Goal: Transaction & Acquisition: Purchase product/service

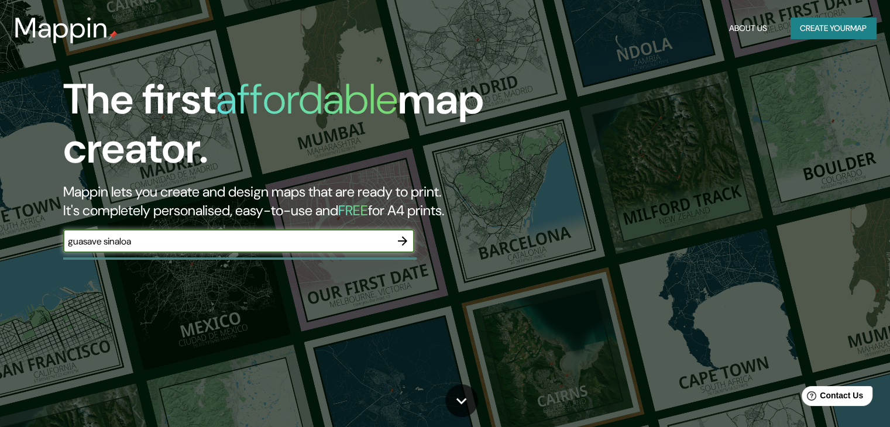
type input "guasave sinaloa"
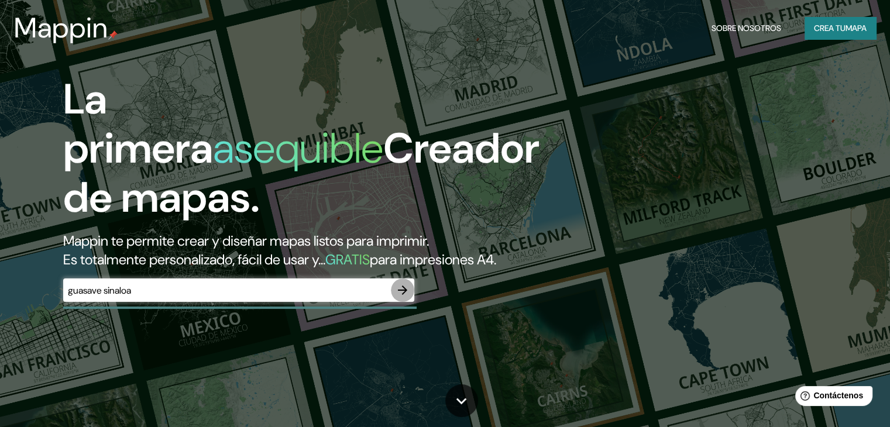
click at [404, 297] on icon "button" at bounding box center [402, 290] width 14 height 14
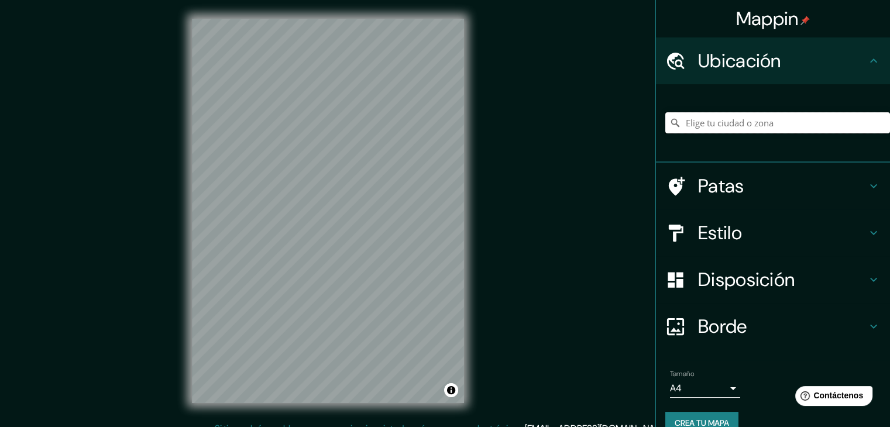
click at [804, 124] on input "Elige tu ciudad o zona" at bounding box center [777, 122] width 225 height 21
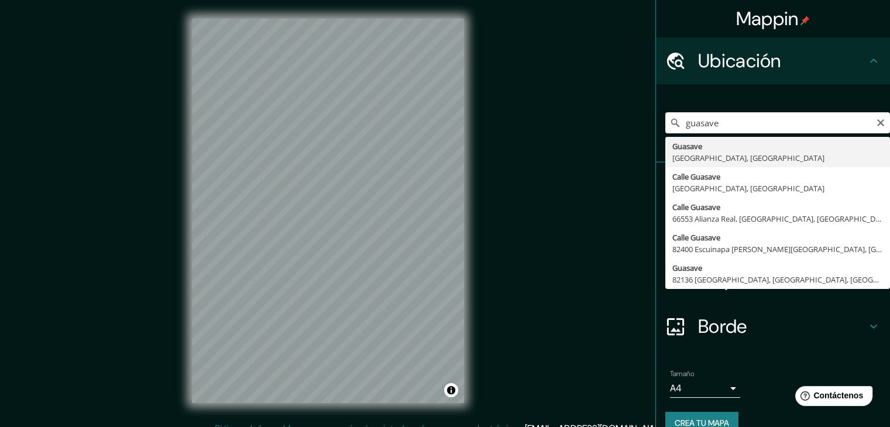
type input "Guasave, [GEOGRAPHIC_DATA], [GEOGRAPHIC_DATA]"
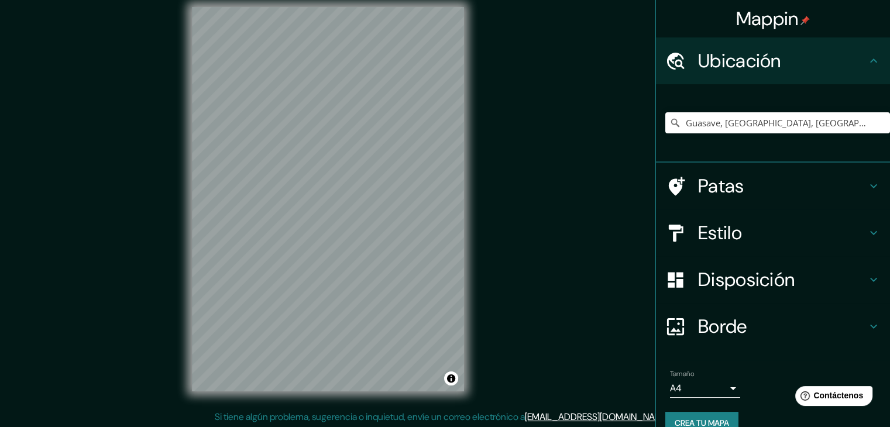
scroll to position [13, 0]
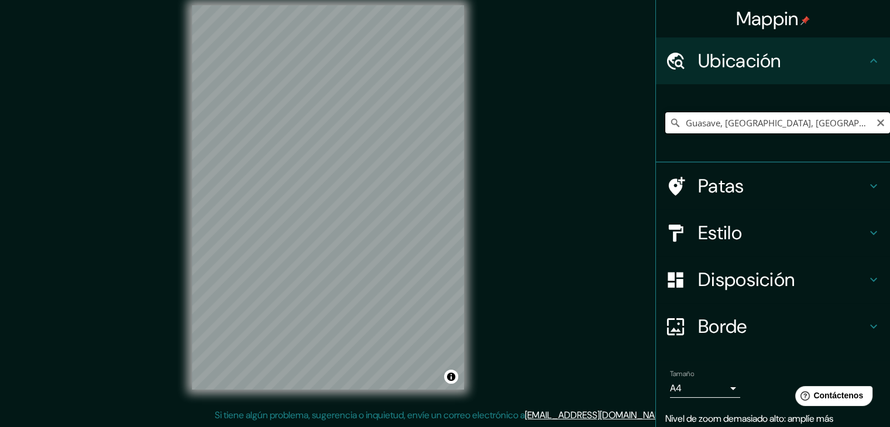
click at [810, 128] on input "Guasave, [GEOGRAPHIC_DATA], [GEOGRAPHIC_DATA]" at bounding box center [777, 122] width 225 height 21
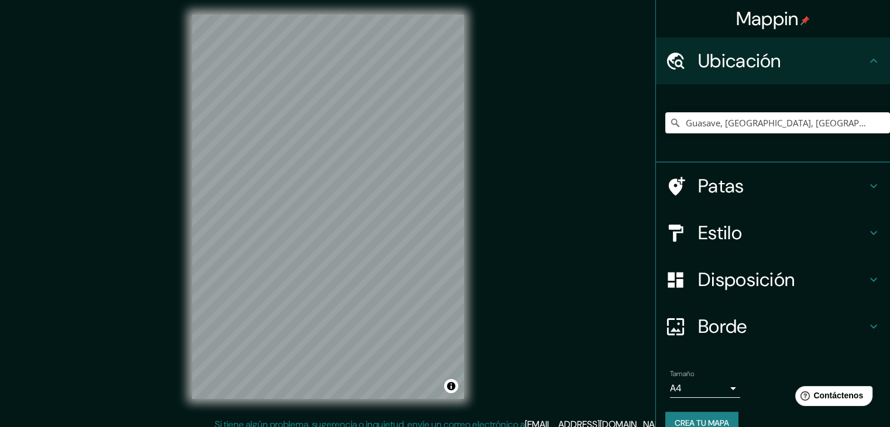
scroll to position [5, 0]
click at [511, 177] on div "Mappin Ubicación Guasave, [GEOGRAPHIC_DATA], [GEOGRAPHIC_DATA] Patas Estilo Dis…" at bounding box center [445, 215] width 890 height 440
click at [373, 1] on div "© Mapbox © OpenStreetMap Improve this map" at bounding box center [327, 206] width 309 height 422
click at [456, 384] on div "© Mapbox © OpenStreetMap Improve this map" at bounding box center [328, 206] width 272 height 384
click at [697, 422] on html "Mappin Ubicación Guasave, [GEOGRAPHIC_DATA], [GEOGRAPHIC_DATA] Patas Estilo Dis…" at bounding box center [445, 208] width 890 height 427
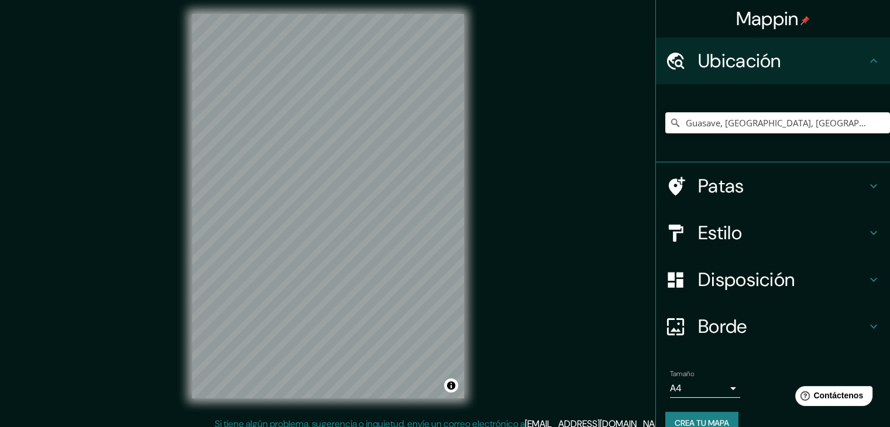
click at [617, 400] on div "Mappin Ubicación Guasave, [GEOGRAPHIC_DATA], [GEOGRAPHIC_DATA] Patas Estilo Dis…" at bounding box center [445, 215] width 890 height 440
click at [711, 397] on div "Mappin Ubicación Guasave, [GEOGRAPHIC_DATA], [GEOGRAPHIC_DATA] Patas Estilo Dis…" at bounding box center [445, 215] width 890 height 440
click at [125, 373] on div "Mappin Ubicación Guasave, [GEOGRAPHIC_DATA], [GEOGRAPHIC_DATA] Patas Estilo Dis…" at bounding box center [445, 215] width 890 height 440
click at [300, 0] on html "Mappin Ubicación Guasave, [GEOGRAPHIC_DATA], [GEOGRAPHIC_DATA] Patas Estilo Dis…" at bounding box center [445, 208] width 890 height 427
click at [376, 0] on html "Mappin Ubicación Guasave, [GEOGRAPHIC_DATA], [GEOGRAPHIC_DATA] Patas Estilo Dis…" at bounding box center [445, 208] width 890 height 427
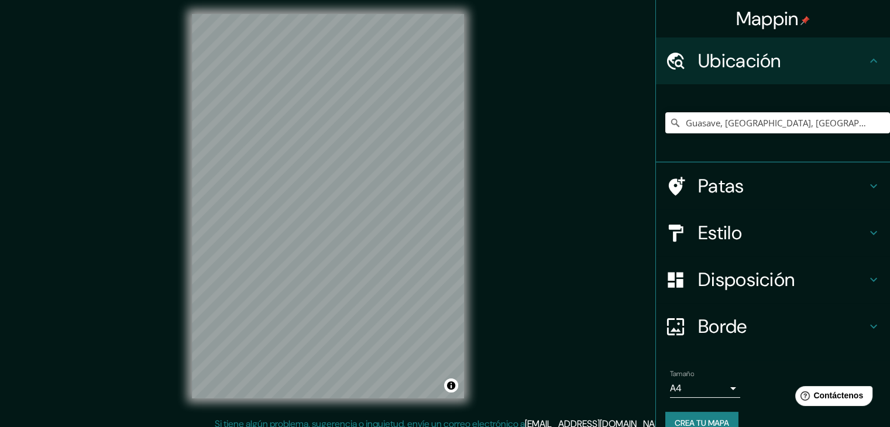
click at [268, 0] on html "Mappin Ubicación Guasave, [GEOGRAPHIC_DATA], [GEOGRAPHIC_DATA] Patas Estilo Dis…" at bounding box center [445, 208] width 890 height 427
click at [173, 73] on div "© Mapbox © OpenStreetMap Improve this map" at bounding box center [327, 206] width 309 height 422
click at [734, 410] on div "Mappin Ubicación Guasave, [GEOGRAPHIC_DATA], [GEOGRAPHIC_DATA] Patas Estilo Dis…" at bounding box center [445, 215] width 890 height 440
click at [187, 177] on div "© Mapbox © OpenStreetMap Improve this map" at bounding box center [327, 206] width 309 height 422
click at [166, 295] on div "Mappin Ubicación Guasave, [GEOGRAPHIC_DATA], [GEOGRAPHIC_DATA] Patas Estilo Dis…" at bounding box center [445, 215] width 890 height 440
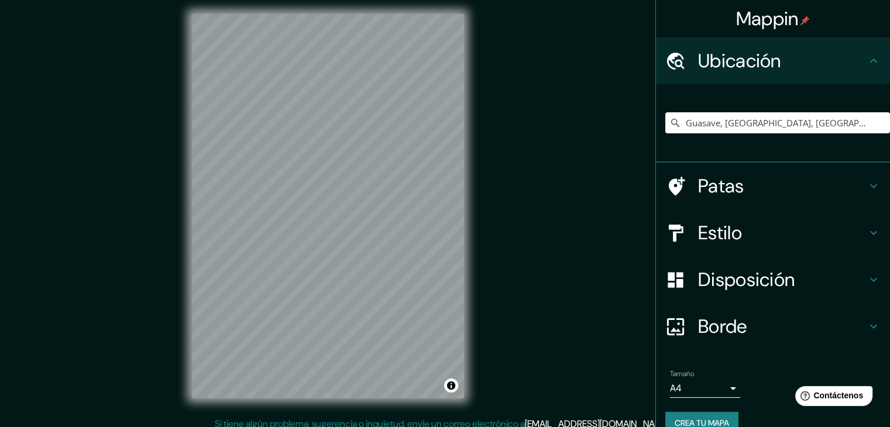
click at [773, 187] on h4 "Patas" at bounding box center [782, 185] width 168 height 23
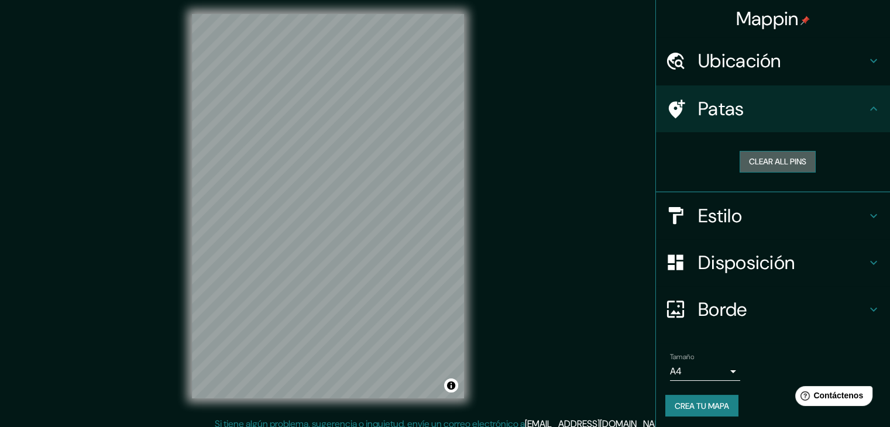
click at [773, 156] on button "Clear all pins" at bounding box center [777, 162] width 76 height 22
click at [735, 308] on font "Borde" at bounding box center [722, 309] width 49 height 25
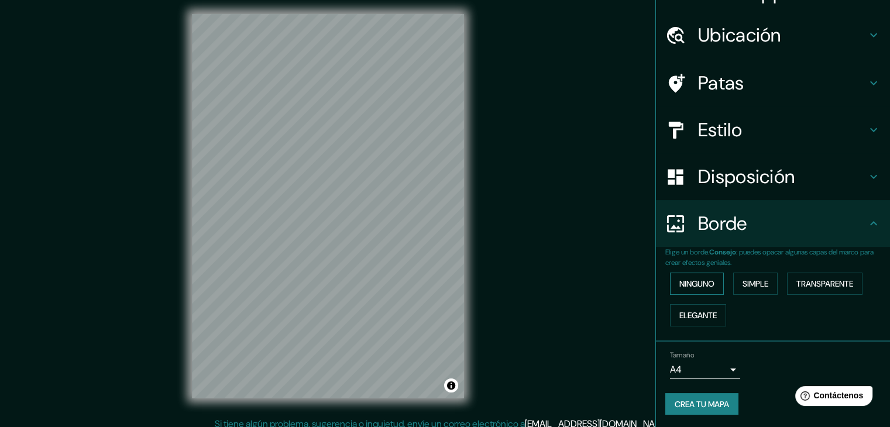
scroll to position [26, 0]
click at [796, 288] on font "Transparente" at bounding box center [824, 283] width 57 height 15
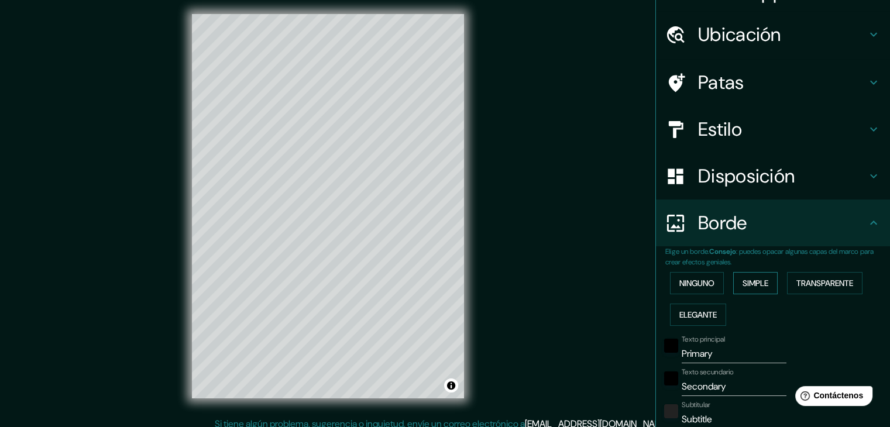
click at [765, 272] on button "Simple" at bounding box center [755, 283] width 44 height 22
click at [689, 289] on font "Ninguno" at bounding box center [696, 283] width 35 height 15
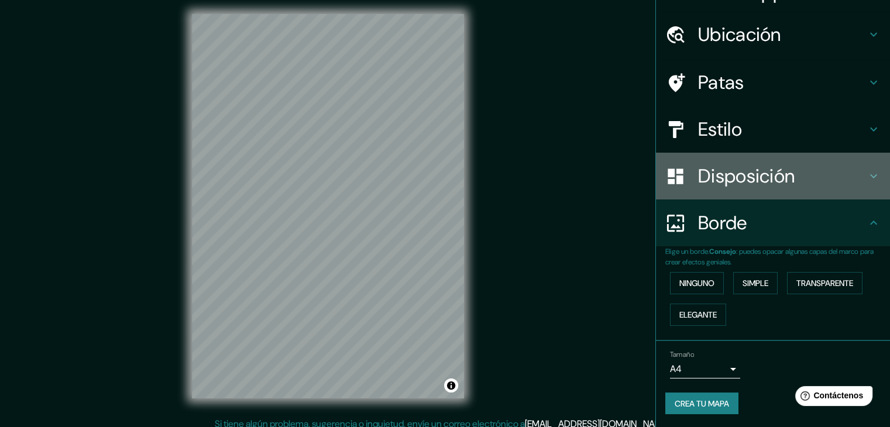
click at [738, 180] on font "Disposición" at bounding box center [746, 176] width 97 height 25
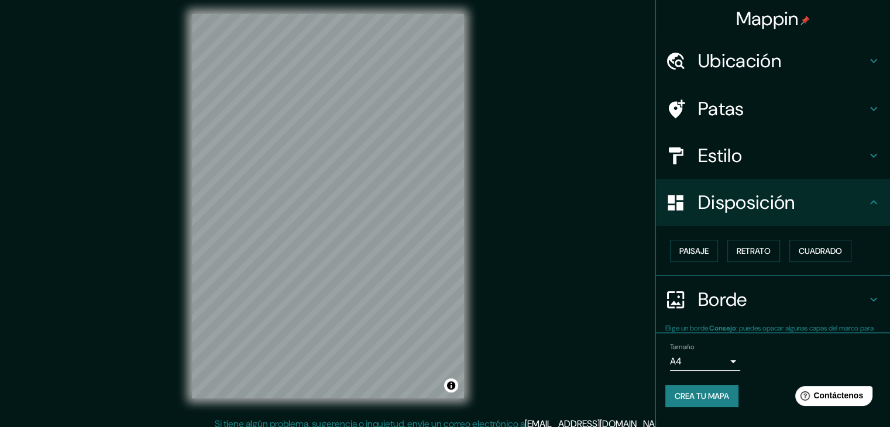
scroll to position [0, 0]
click at [707, 251] on font "Paisaje" at bounding box center [693, 251] width 29 height 11
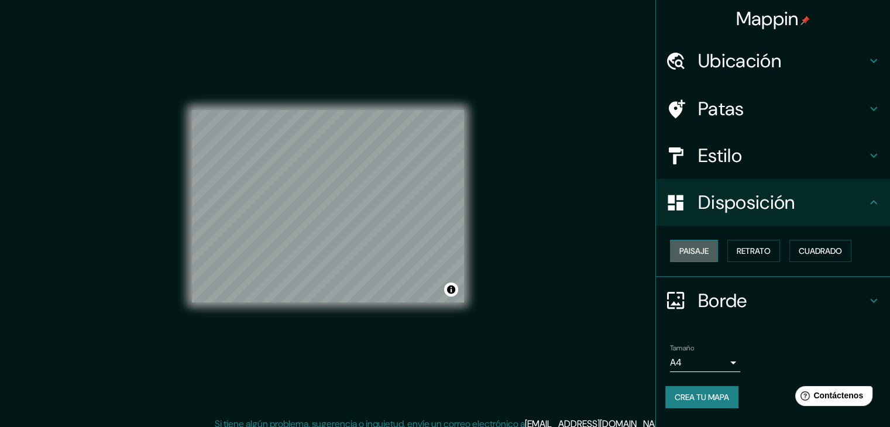
click at [707, 251] on font "Paisaje" at bounding box center [693, 251] width 29 height 11
click at [756, 256] on font "Retrato" at bounding box center [753, 250] width 34 height 15
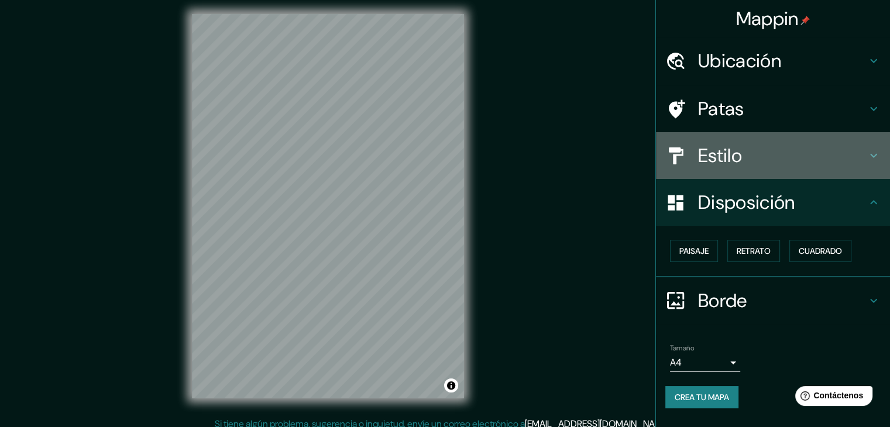
click at [765, 159] on h4 "Estilo" at bounding box center [782, 155] width 168 height 23
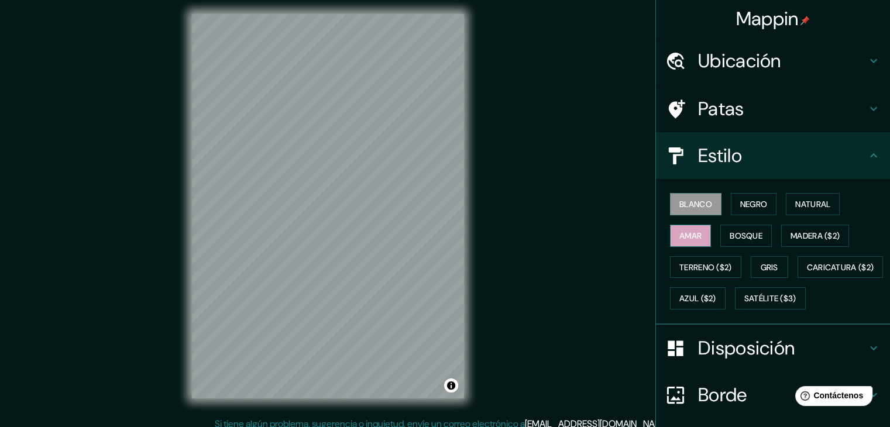
click at [683, 239] on font "Amar" at bounding box center [690, 235] width 22 height 11
click at [795, 211] on font "Natural" at bounding box center [812, 204] width 35 height 15
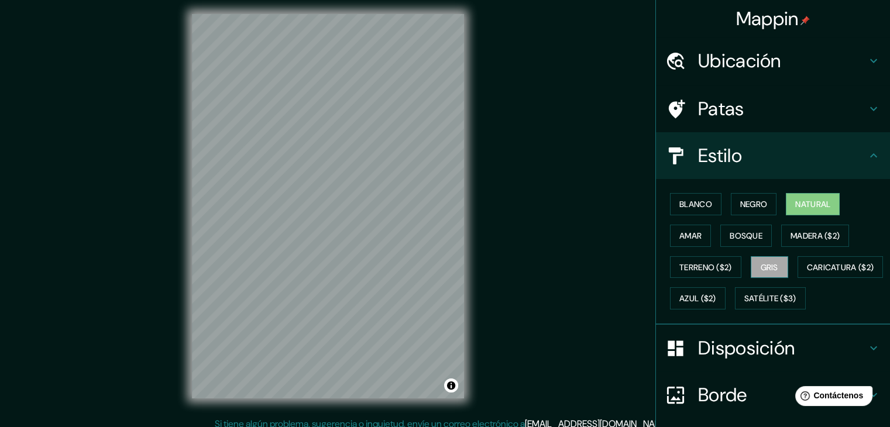
click at [760, 265] on font "Gris" at bounding box center [769, 267] width 18 height 11
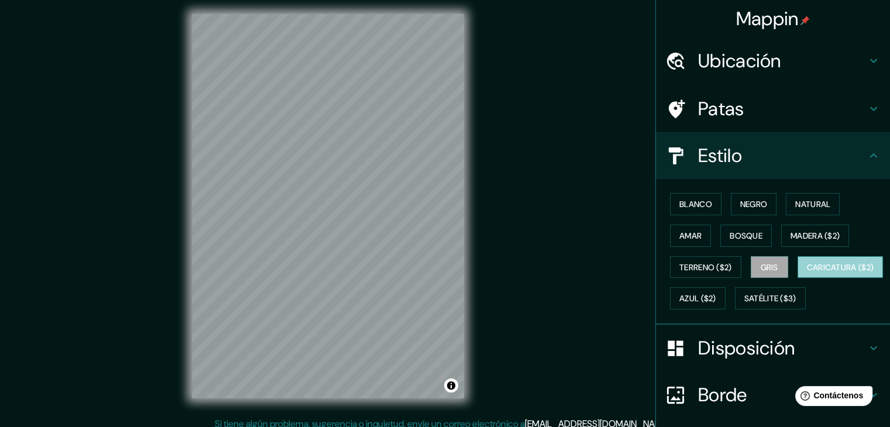
click at [807, 273] on font "Caricatura ($2)" at bounding box center [840, 267] width 67 height 11
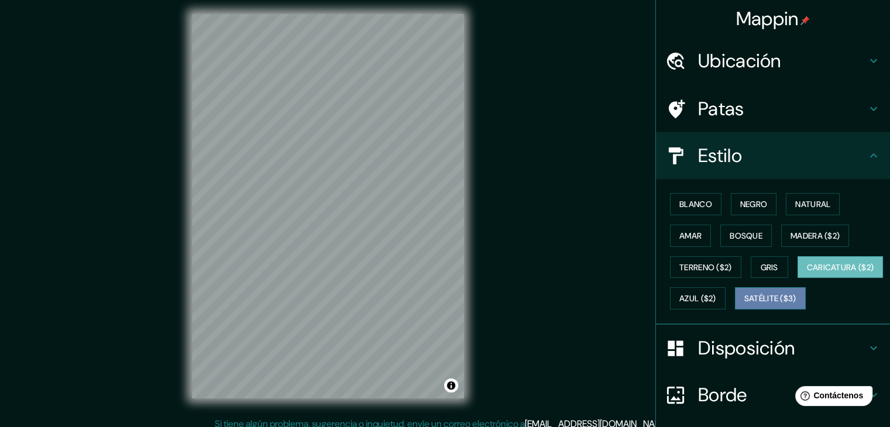
click at [735, 309] on button "Satélite ($3)" at bounding box center [770, 298] width 71 height 22
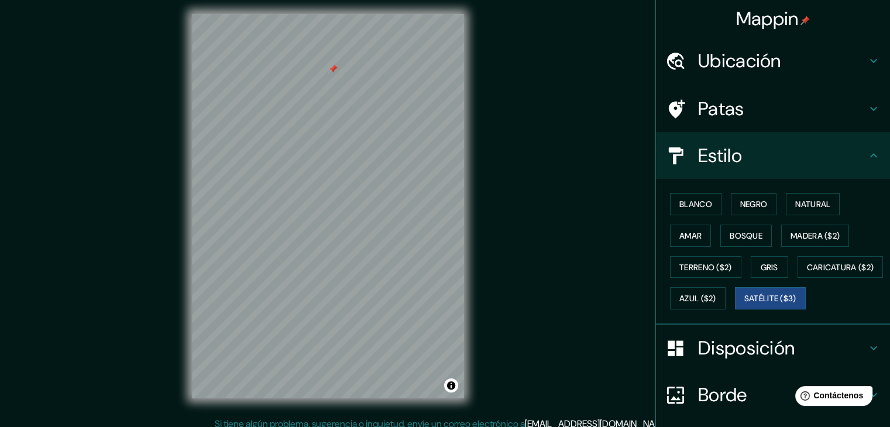
click at [328, 14] on div at bounding box center [328, 14] width 272 height 0
click at [637, 0] on html "Mappin Ubicación Guasave, [GEOGRAPHIC_DATA], [GEOGRAPHIC_DATA] Patas Estilo Bla…" at bounding box center [445, 208] width 890 height 427
click at [128, 263] on div "Mappin Ubicación Guasave, [GEOGRAPHIC_DATA], [GEOGRAPHIC_DATA] Patas Estilo Bla…" at bounding box center [445, 215] width 890 height 440
click at [480, 37] on div "© Mapbox © OpenStreetMap Improve this map © Maxar" at bounding box center [327, 206] width 309 height 422
click at [344, 0] on html "Mappin Ubicación Guasave, [GEOGRAPHIC_DATA], [GEOGRAPHIC_DATA] Patas Estilo Bla…" at bounding box center [445, 208] width 890 height 427
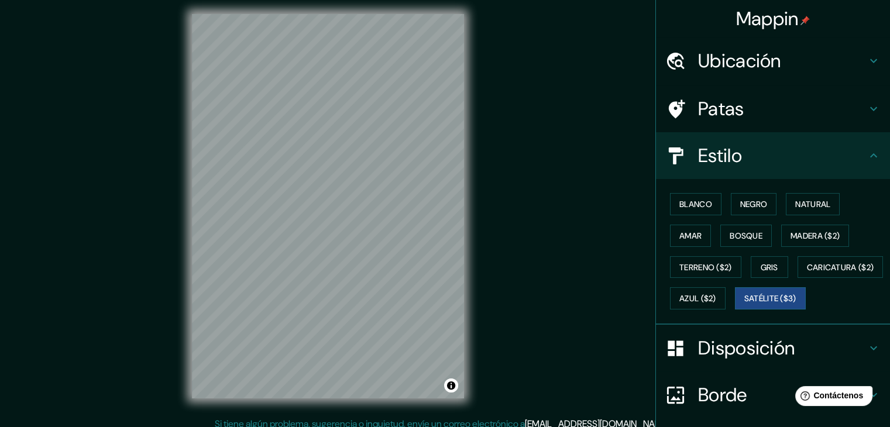
click at [415, 1] on div "© Mapbox © OpenStreetMap Improve this map © Maxar" at bounding box center [327, 206] width 309 height 422
click at [100, 291] on div "Mappin Ubicación Guasave, [GEOGRAPHIC_DATA], [GEOGRAPHIC_DATA] Patas Estilo Bla…" at bounding box center [445, 215] width 890 height 440
click at [605, 102] on div "Mappin Ubicación Guasave, [GEOGRAPHIC_DATA], [GEOGRAPHIC_DATA] Patas Estilo Bla…" at bounding box center [445, 215] width 890 height 440
click at [546, 178] on div "Mappin Ubicación Guasave, [GEOGRAPHIC_DATA], [GEOGRAPHIC_DATA] Patas Estilo Bla…" at bounding box center [445, 215] width 890 height 440
click at [170, 194] on div "Mappin Ubicación Guasave, [GEOGRAPHIC_DATA], [GEOGRAPHIC_DATA] Patas Estilo Bla…" at bounding box center [445, 215] width 890 height 440
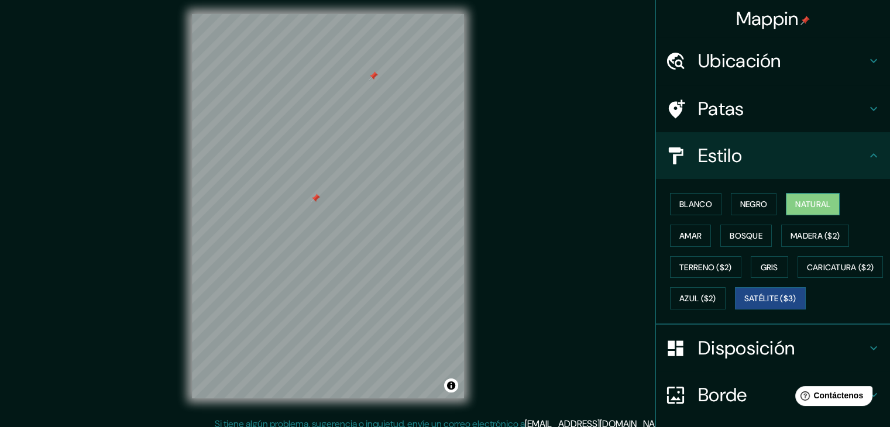
click at [814, 194] on button "Natural" at bounding box center [813, 204] width 54 height 22
click at [688, 235] on font "Amar" at bounding box center [690, 235] width 22 height 11
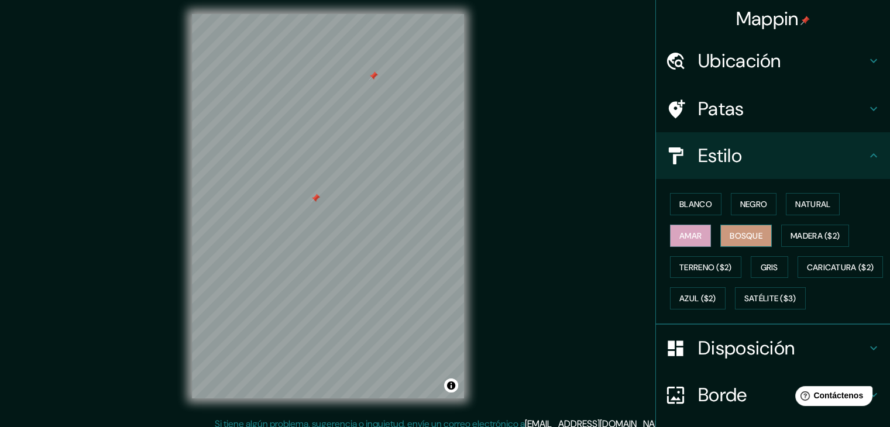
click at [731, 228] on font "Bosque" at bounding box center [745, 235] width 33 height 15
click at [728, 109] on font "Patas" at bounding box center [721, 109] width 46 height 25
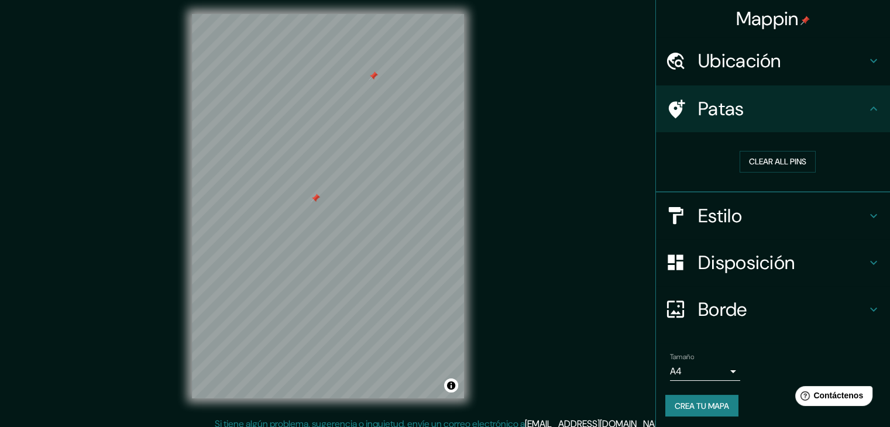
click at [728, 109] on font "Patas" at bounding box center [721, 109] width 46 height 25
click at [738, 115] on h4 "Patas" at bounding box center [782, 108] width 168 height 23
click at [786, 113] on h4 "Patas" at bounding box center [782, 108] width 168 height 23
click at [746, 148] on div "Clear all pins" at bounding box center [777, 162] width 225 height 40
click at [750, 166] on button "Clear all pins" at bounding box center [777, 162] width 76 height 22
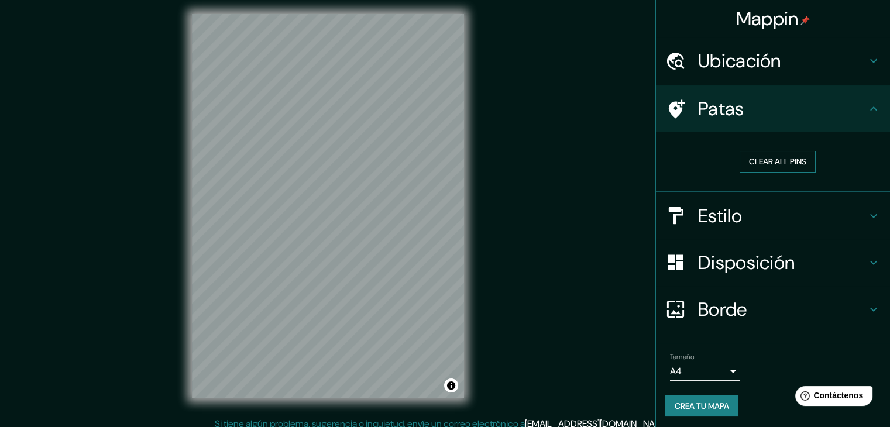
click at [758, 164] on button "Clear all pins" at bounding box center [777, 162] width 76 height 22
click at [793, 101] on h4 "Patas" at bounding box center [782, 108] width 168 height 23
click at [741, 199] on div "Estilo" at bounding box center [773, 215] width 234 height 47
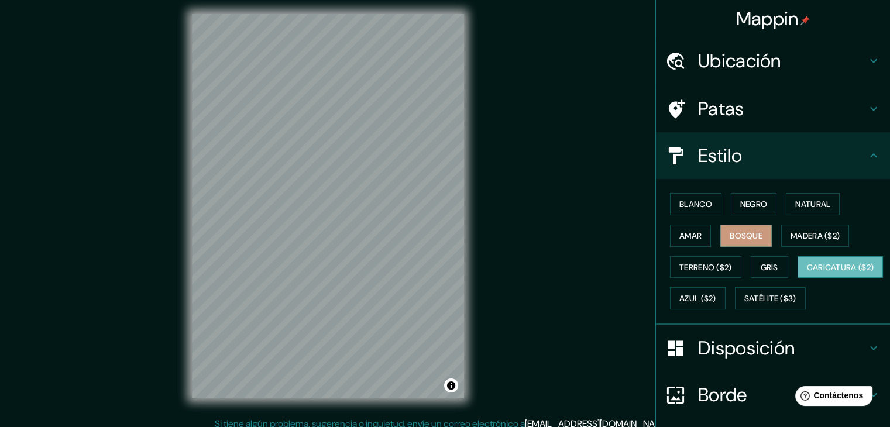
click at [807, 273] on font "Caricatura ($2)" at bounding box center [840, 267] width 67 height 11
click at [797, 199] on font "Natural" at bounding box center [812, 204] width 35 height 11
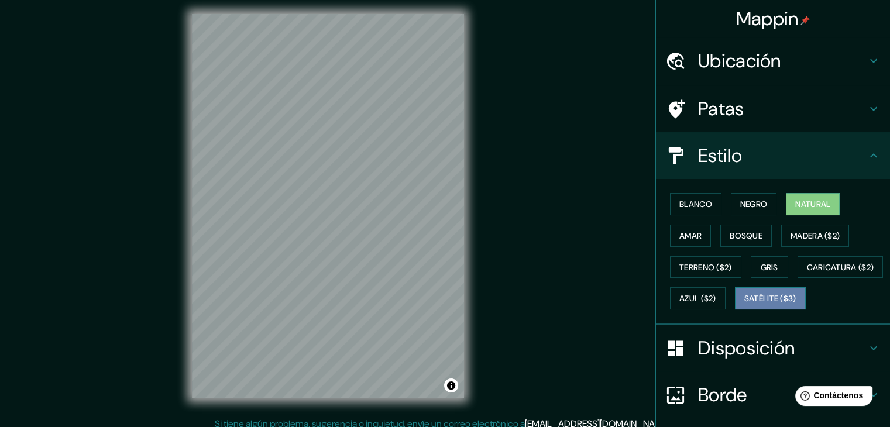
click at [735, 309] on button "Satélite ($3)" at bounding box center [770, 298] width 71 height 22
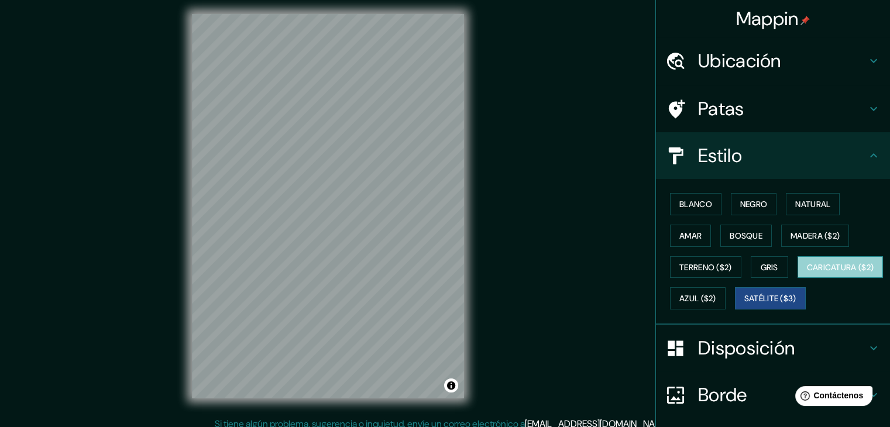
click at [807, 273] on font "Caricatura ($2)" at bounding box center [840, 267] width 67 height 11
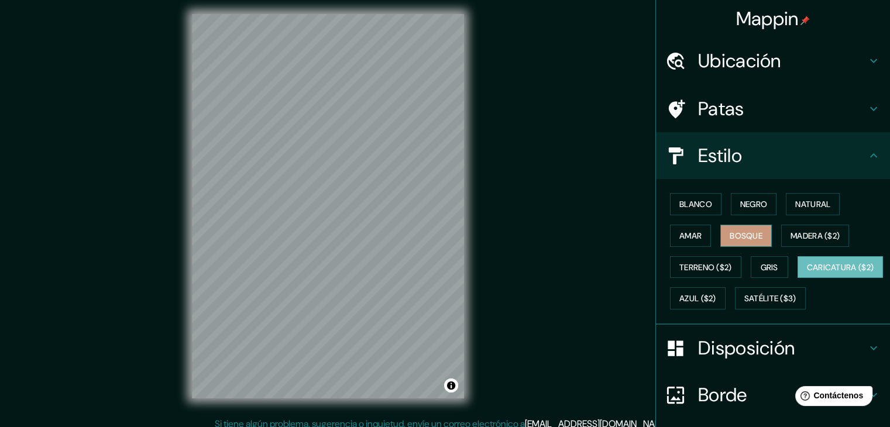
click at [744, 233] on font "Bosque" at bounding box center [745, 235] width 33 height 11
click at [697, 199] on font "Blanco" at bounding box center [695, 204] width 33 height 11
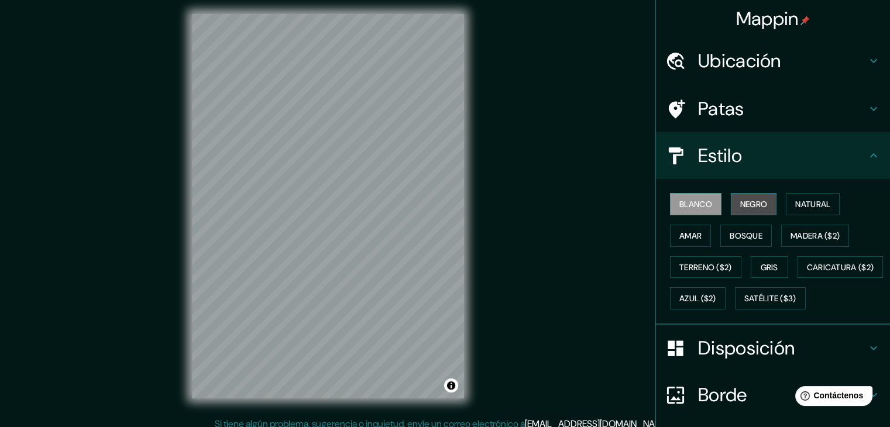
click at [731, 204] on button "Negro" at bounding box center [754, 204] width 46 height 22
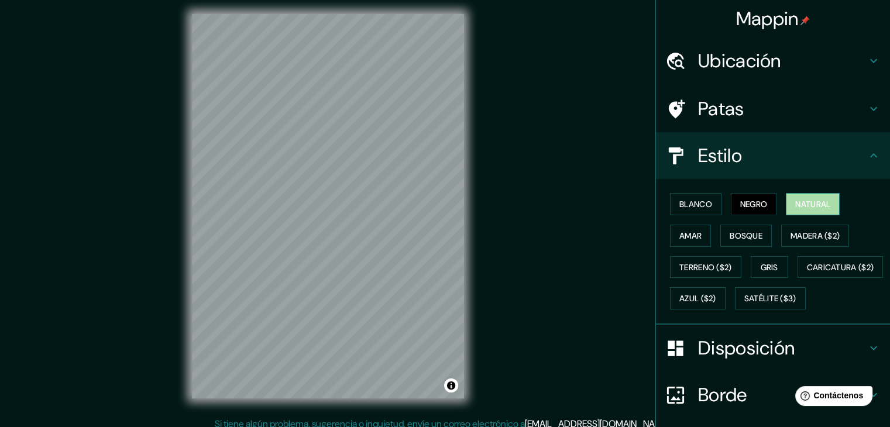
click at [819, 194] on button "Natural" at bounding box center [813, 204] width 54 height 22
click at [814, 234] on font "Madera ($2)" at bounding box center [814, 235] width 49 height 11
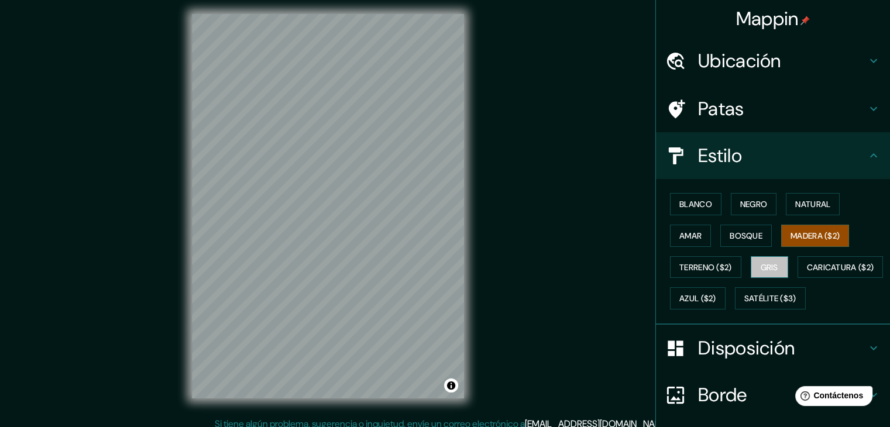
click at [768, 268] on font "Gris" at bounding box center [769, 267] width 18 height 11
click at [725, 297] on button "Azul ($2)" at bounding box center [698, 298] width 56 height 22
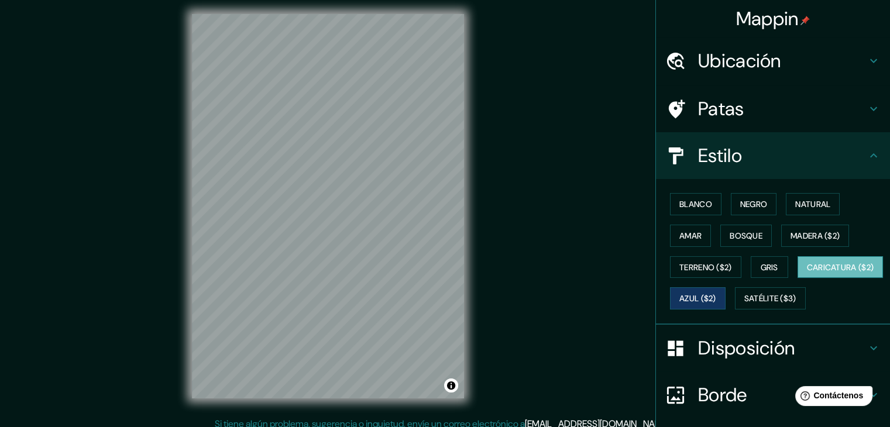
click at [807, 273] on font "Caricatura ($2)" at bounding box center [840, 267] width 67 height 11
click at [744, 304] on font "Satélite ($3)" at bounding box center [770, 299] width 52 height 11
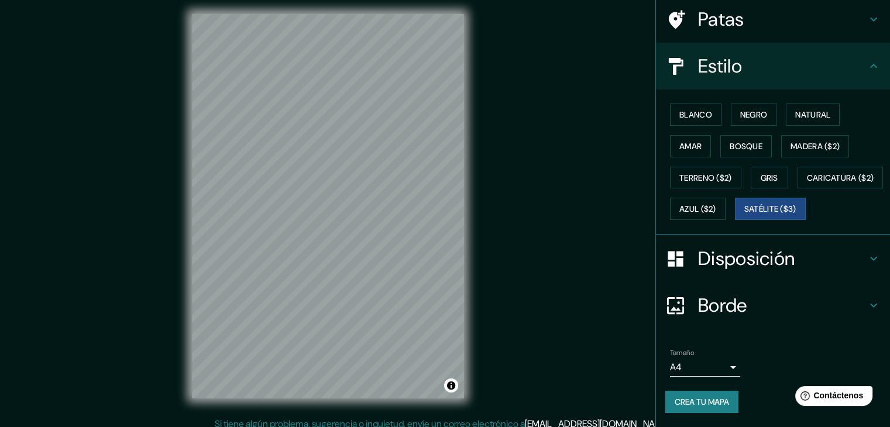
scroll to position [118, 0]
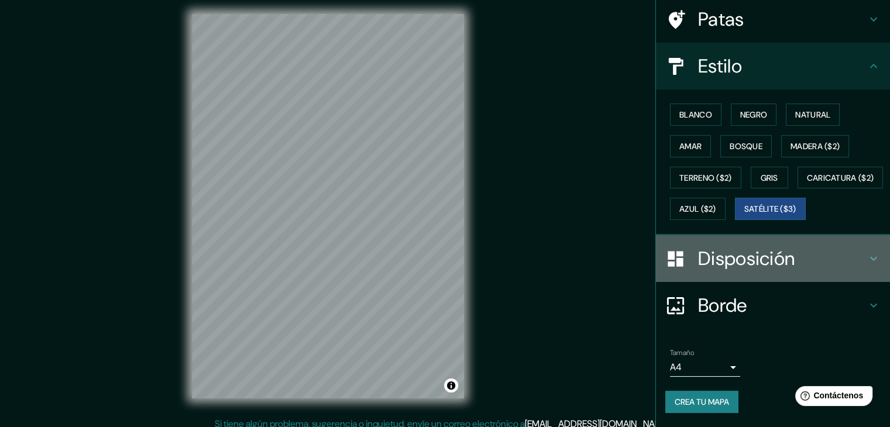
click at [725, 253] on font "Disposición" at bounding box center [746, 258] width 97 height 25
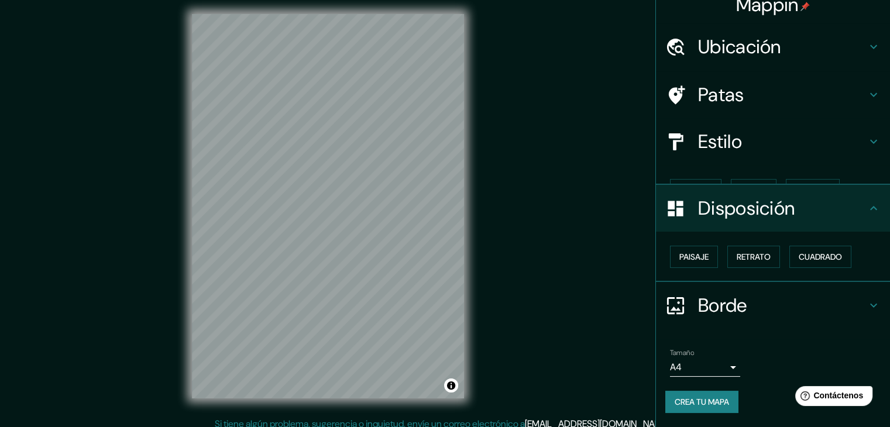
scroll to position [0, 0]
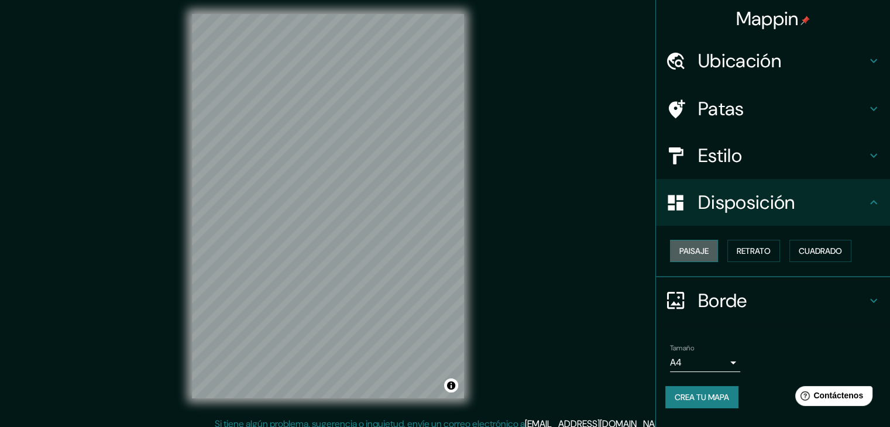
click at [710, 248] on button "Paisaje" at bounding box center [694, 251] width 48 height 22
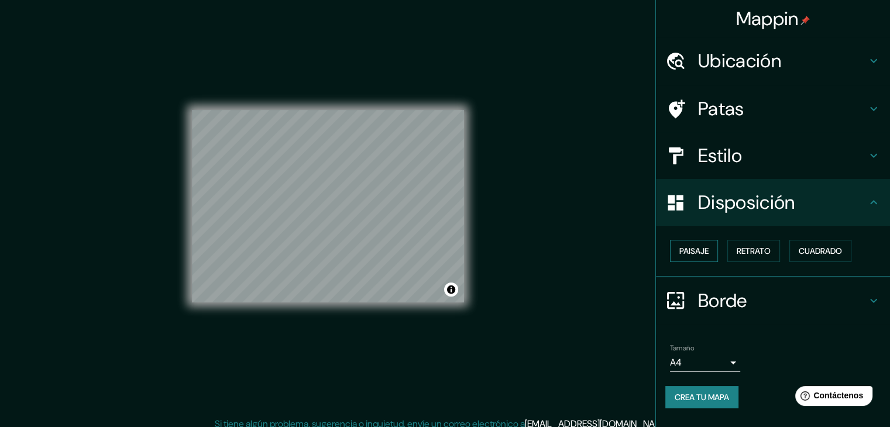
click at [710, 248] on button "Paisaje" at bounding box center [694, 251] width 48 height 22
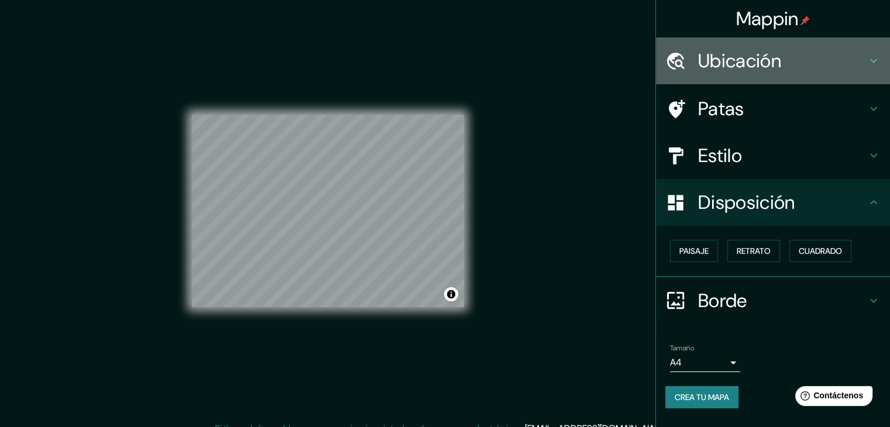
click at [749, 73] on div "Ubicación" at bounding box center [773, 60] width 234 height 47
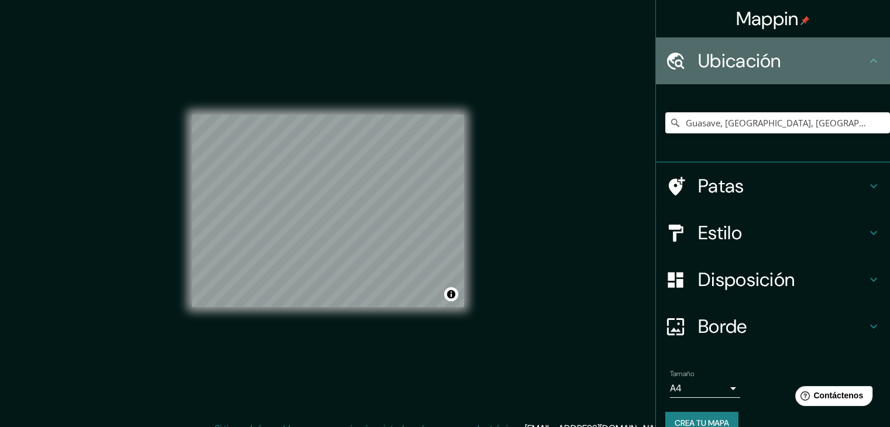
click at [749, 73] on div "Ubicación" at bounding box center [773, 60] width 234 height 47
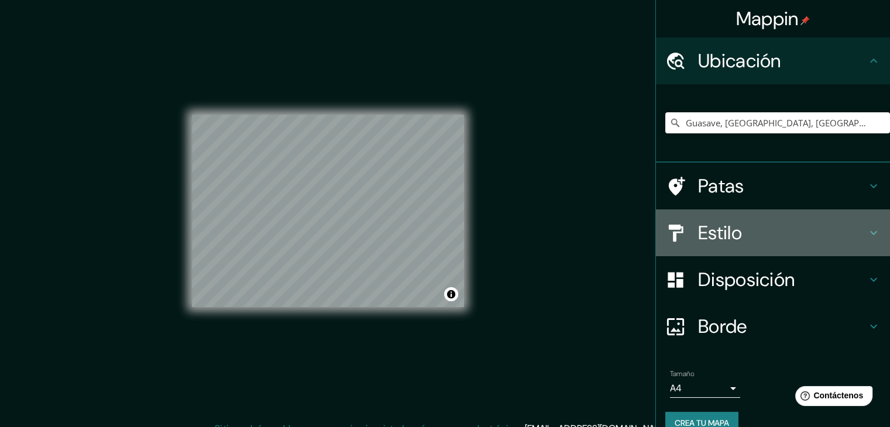
click at [757, 235] on h4 "Estilo" at bounding box center [782, 232] width 168 height 23
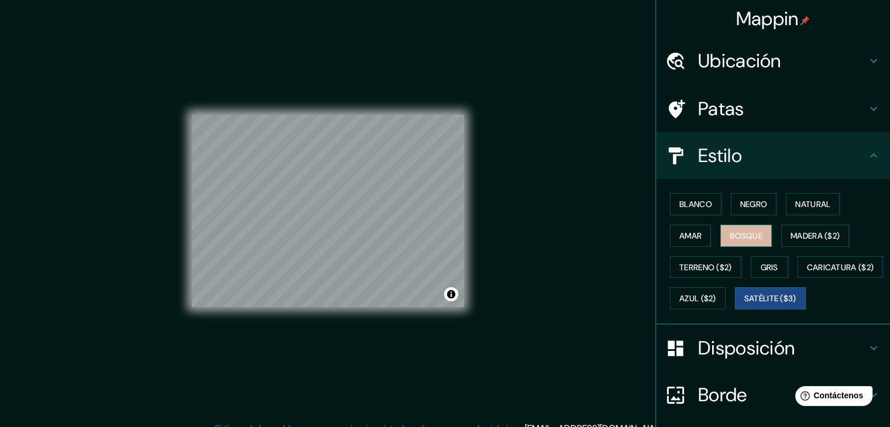
click at [763, 232] on button "Bosque" at bounding box center [745, 236] width 51 height 22
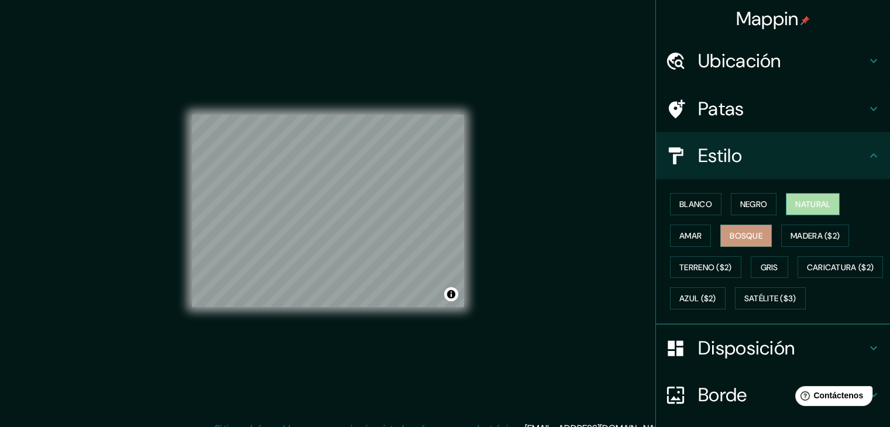
click at [786, 206] on button "Natural" at bounding box center [813, 204] width 54 height 22
click at [749, 201] on font "Negro" at bounding box center [753, 204] width 27 height 11
click at [742, 236] on font "Bosque" at bounding box center [745, 235] width 33 height 11
click at [700, 264] on font "Terreno ($2)" at bounding box center [705, 267] width 53 height 11
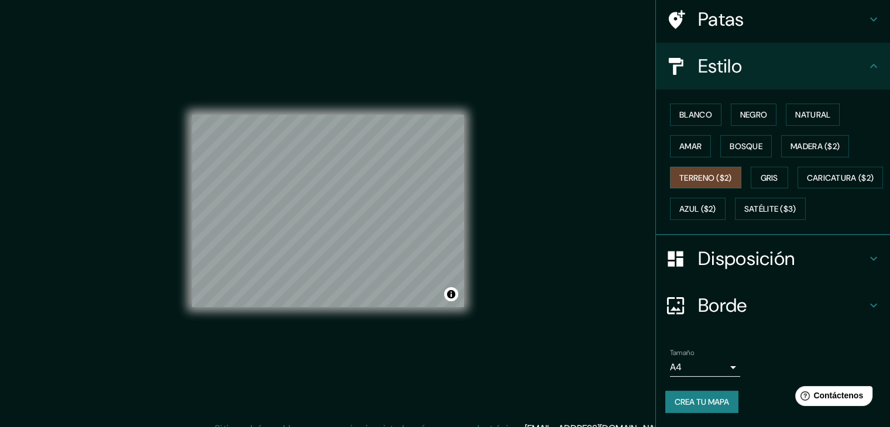
scroll to position [118, 0]
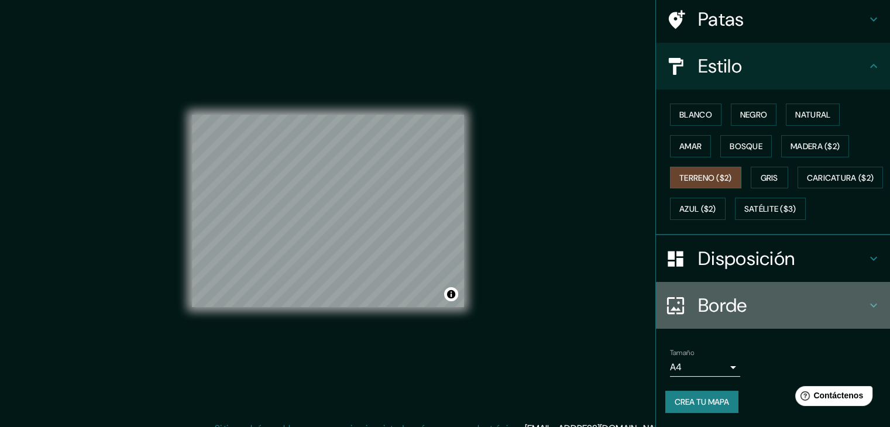
click at [704, 311] on font "Borde" at bounding box center [722, 305] width 49 height 25
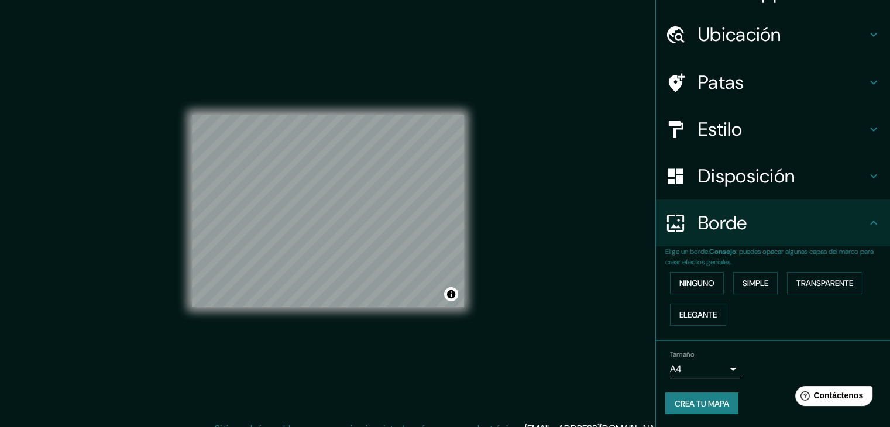
scroll to position [13, 0]
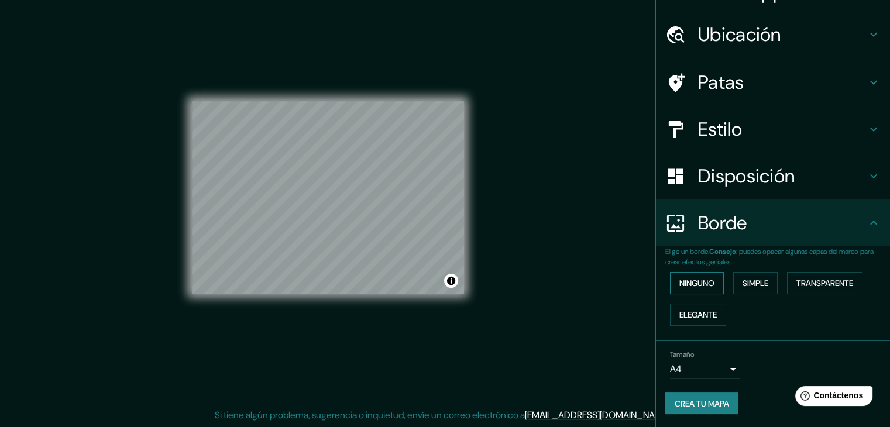
click at [709, 277] on button "Ninguno" at bounding box center [697, 283] width 54 height 22
click at [723, 181] on font "Disposición" at bounding box center [746, 176] width 97 height 25
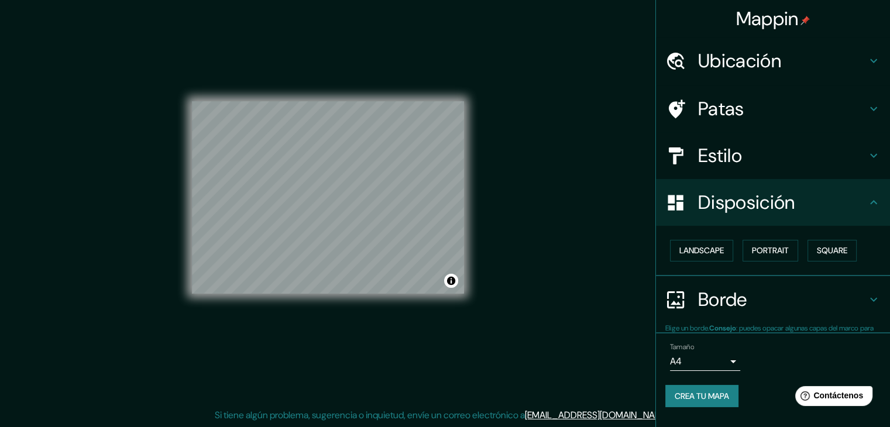
scroll to position [0, 0]
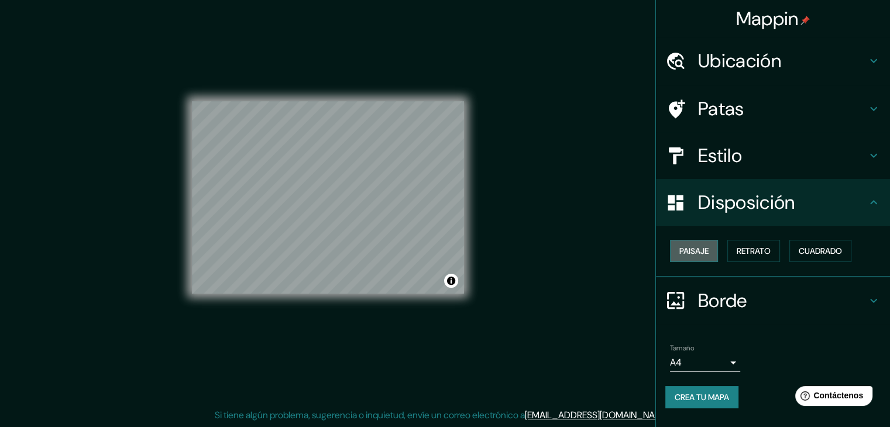
click at [707, 246] on font "Paisaje" at bounding box center [693, 251] width 29 height 11
click at [757, 243] on font "Retrato" at bounding box center [753, 250] width 34 height 15
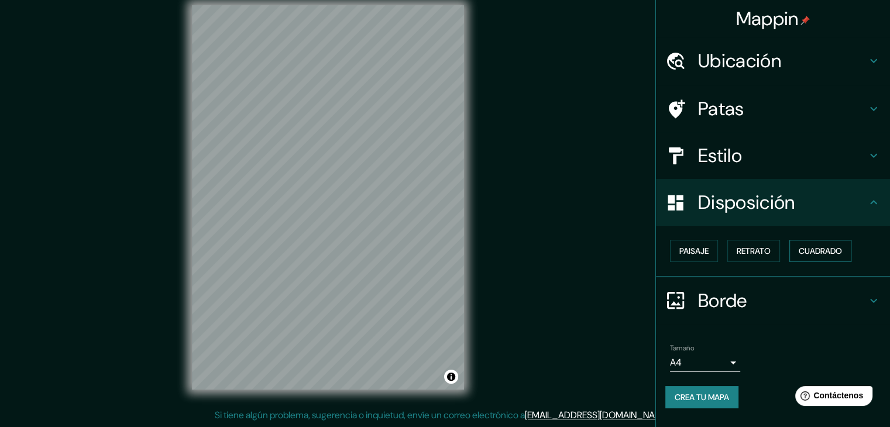
click at [805, 250] on font "Cuadrado" at bounding box center [819, 251] width 43 height 11
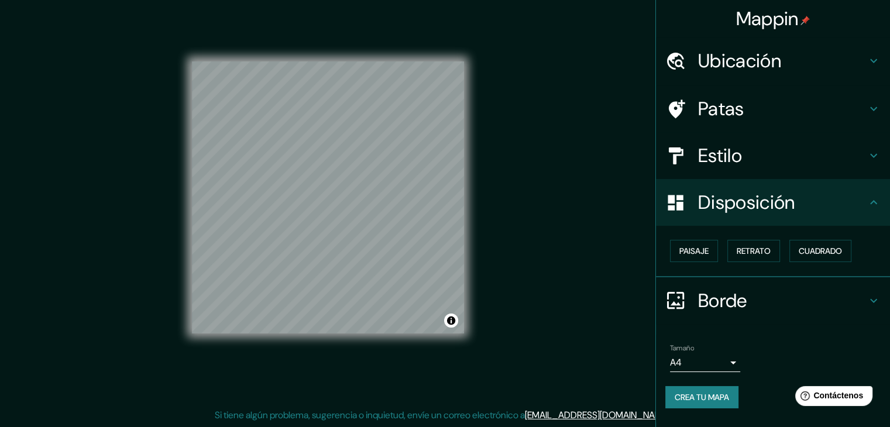
click at [739, 118] on font "Patas" at bounding box center [721, 109] width 46 height 25
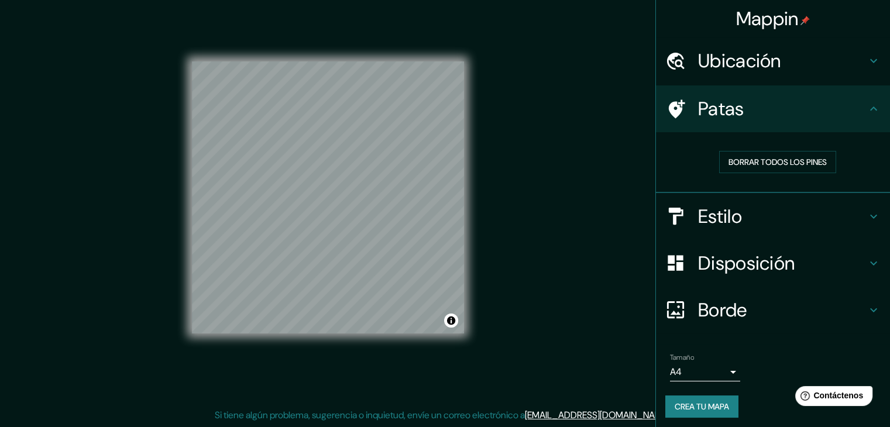
click at [742, 111] on h4 "Patas" at bounding box center [782, 108] width 168 height 23
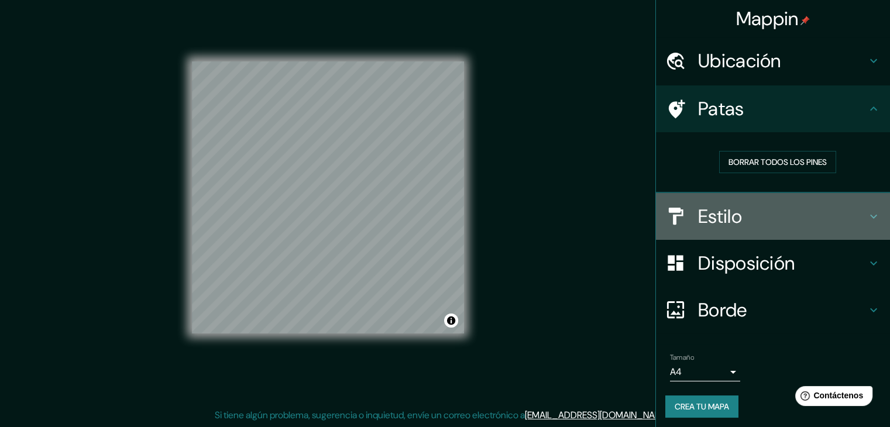
click at [734, 216] on font "Estilo" at bounding box center [720, 216] width 44 height 25
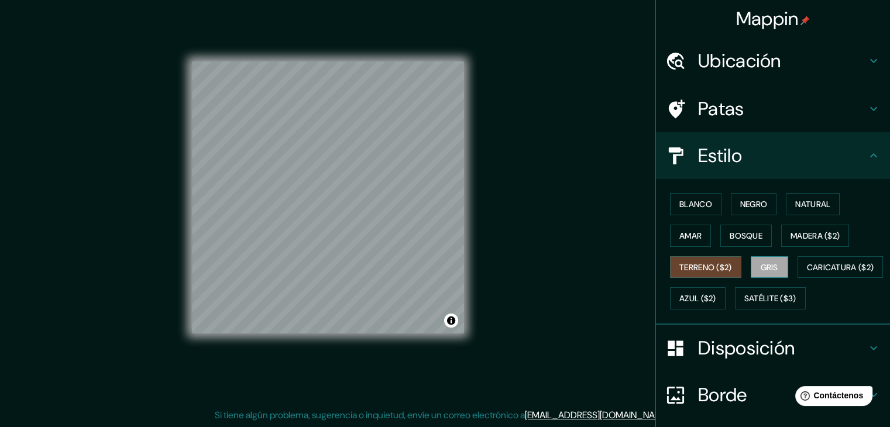
click at [752, 266] on button "Gris" at bounding box center [768, 267] width 37 height 22
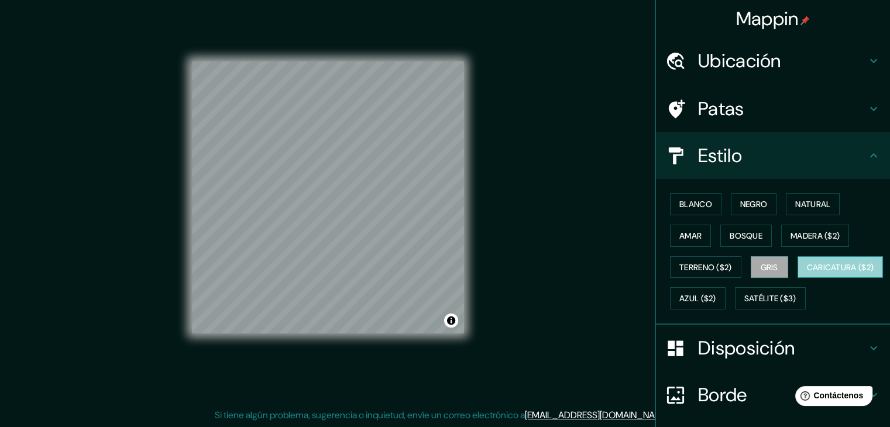
click at [807, 275] on font "Caricatura ($2)" at bounding box center [840, 267] width 67 height 15
